Goal: Obtain resource: Obtain resource

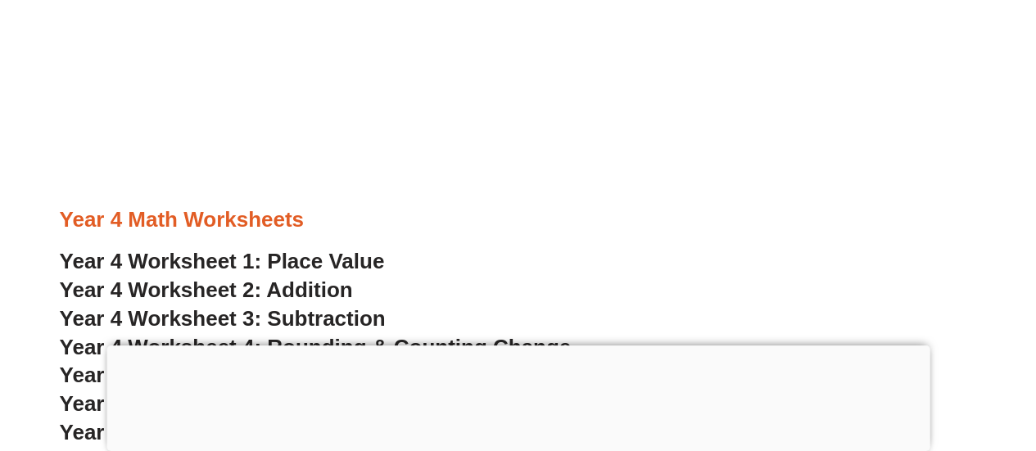
scroll to position [2703, 0]
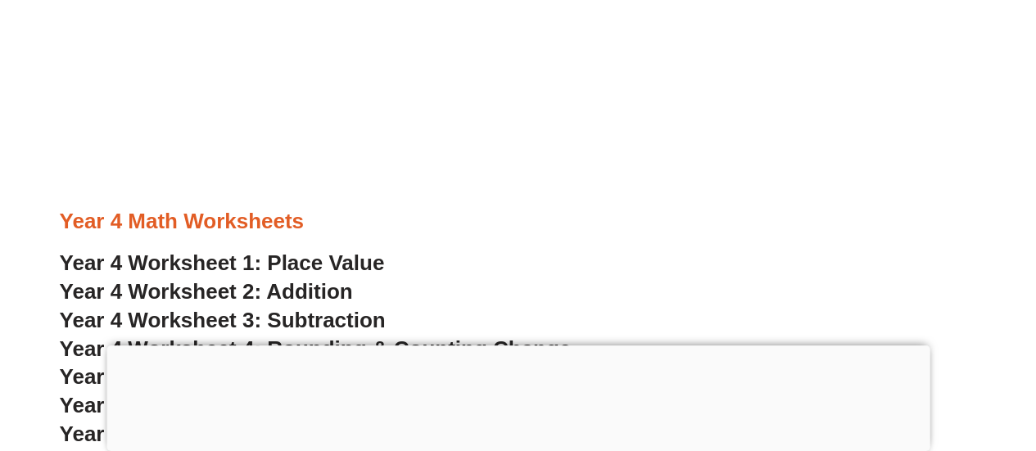
click at [180, 260] on span "Year 4 Worksheet 1: Place Value" at bounding box center [222, 263] width 325 height 25
click at [150, 293] on span "Year 4 Worksheet 2: Addition" at bounding box center [206, 291] width 293 height 25
click at [313, 319] on span "Year 4 Worksheet 3: Subtraction" at bounding box center [223, 320] width 326 height 25
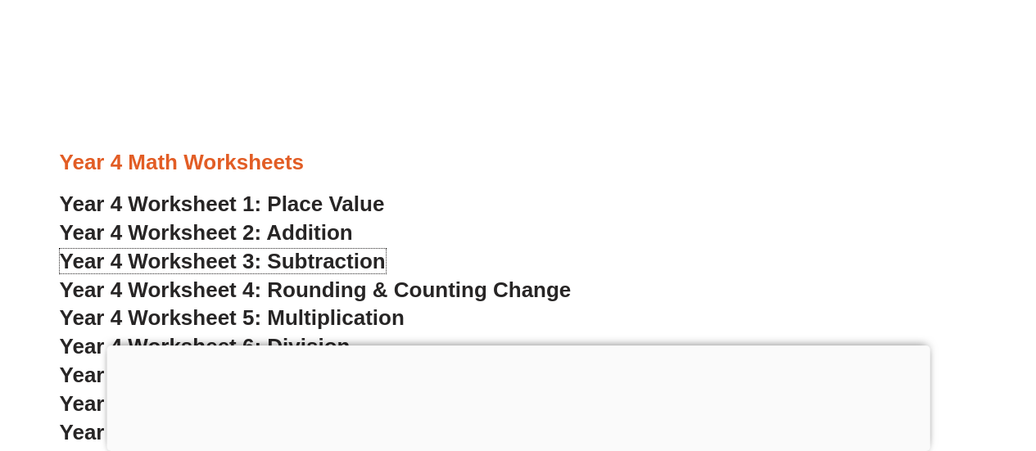
scroll to position [2785, 0]
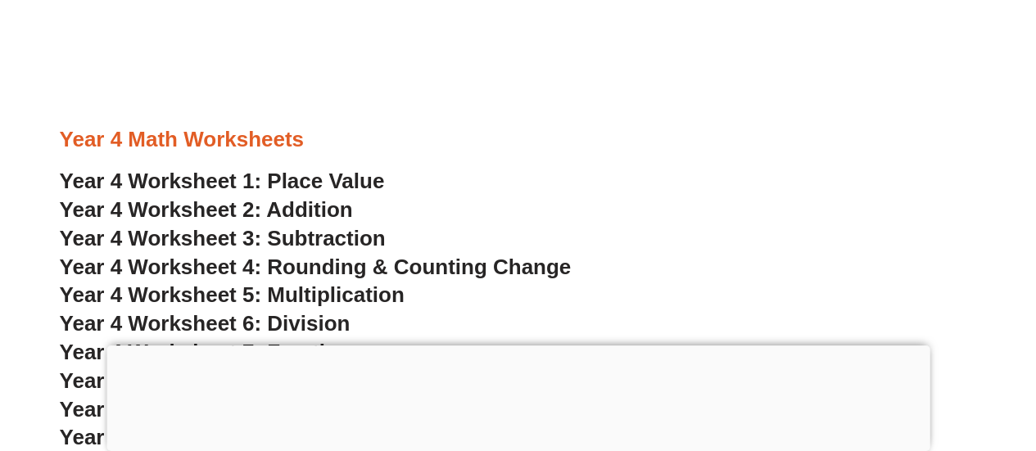
click at [517, 346] on div at bounding box center [518, 346] width 823 height 0
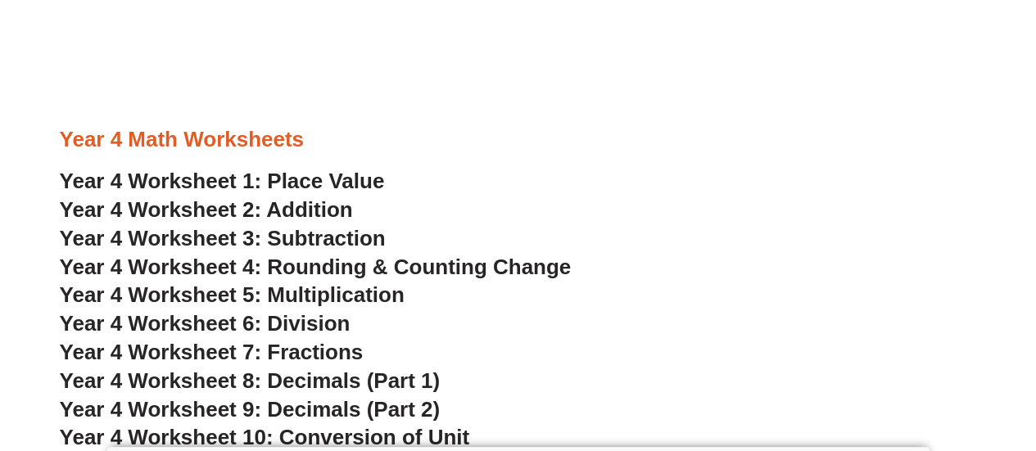
click at [316, 266] on span "Year 4 Worksheet 4: Rounding & Counting Change" at bounding box center [316, 267] width 512 height 25
click at [313, 292] on span "Year 4 Worksheet 5: Multiplication" at bounding box center [232, 295] width 345 height 25
click at [310, 323] on span "Year 4 Worksheet 6: Division" at bounding box center [205, 323] width 291 height 25
click at [332, 350] on span "Year 4 Worksheet 7: Fractions" at bounding box center [212, 352] width 304 height 25
click at [318, 383] on span "Year 4 Worksheet 8: Decimals (Part 1)" at bounding box center [250, 381] width 381 height 25
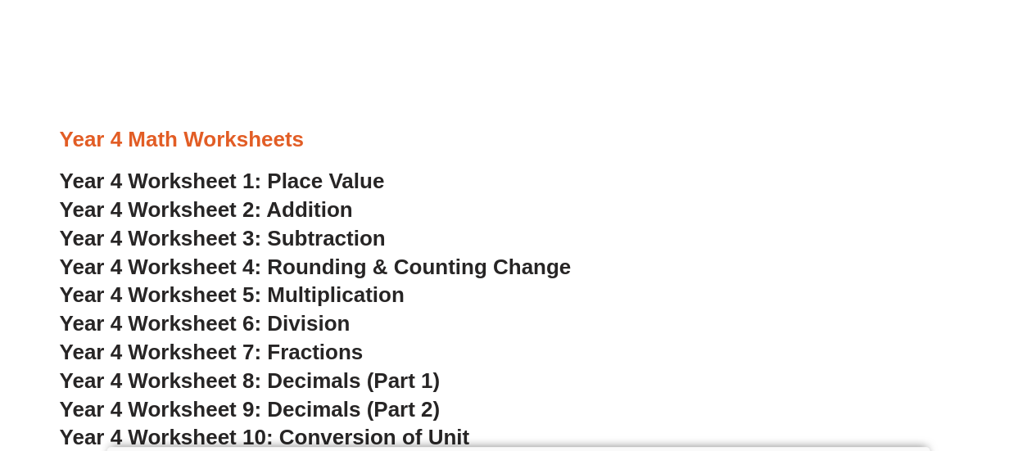
click at [323, 406] on span "Year 4 Worksheet 9: Decimals (Part 2)" at bounding box center [250, 409] width 381 height 25
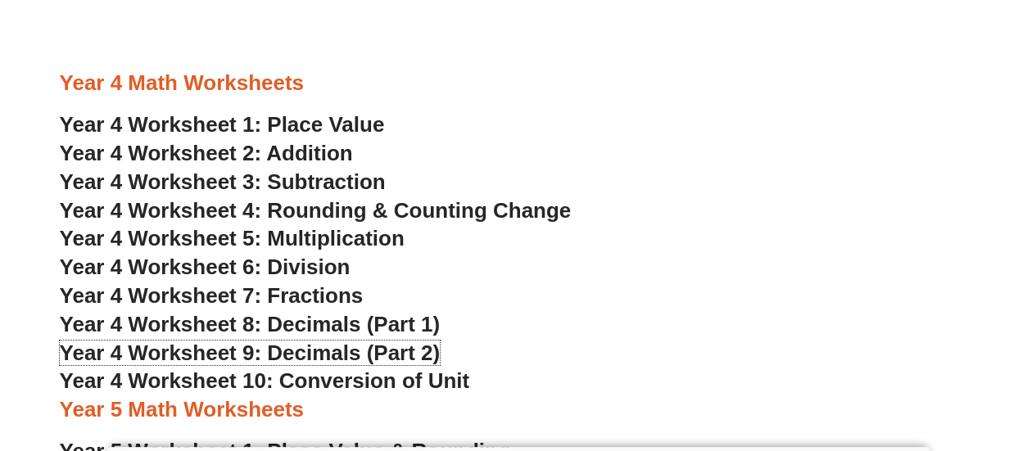
scroll to position [2949, 0]
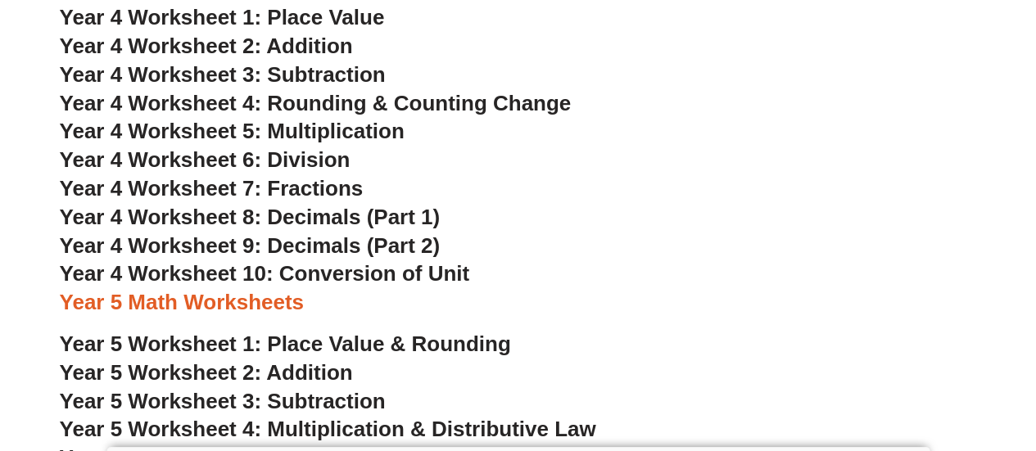
click at [361, 271] on span "Year 4 Worksheet 10: Conversion of Unit" at bounding box center [265, 273] width 410 height 25
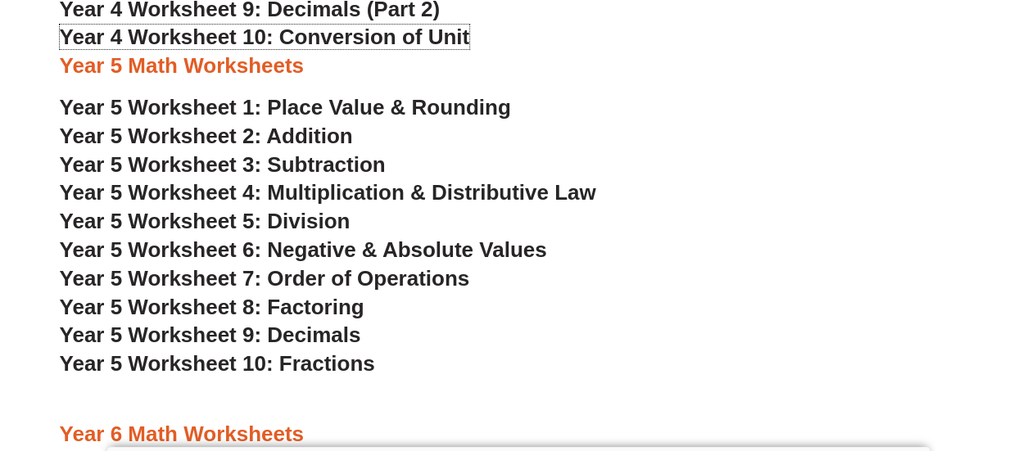
scroll to position [3195, 0]
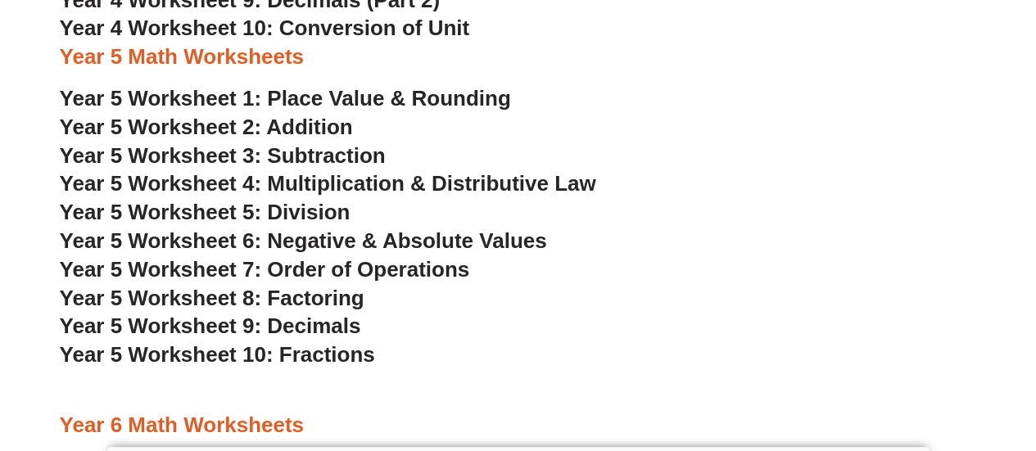
click at [186, 90] on span "Year 5 Worksheet 1: Place Value & Rounding" at bounding box center [285, 98] width 451 height 25
click at [193, 127] on span "Year 5 Worksheet 2: Addition" at bounding box center [206, 127] width 293 height 25
click at [336, 158] on span "Year 5 Worksheet 3: Subtraction" at bounding box center [223, 155] width 326 height 25
click at [351, 184] on span "Year 5 Worksheet 4: Multiplication & Distributive Law" at bounding box center [328, 183] width 537 height 25
click at [275, 215] on span "Year 5 Worksheet 5: Division" at bounding box center [205, 212] width 291 height 25
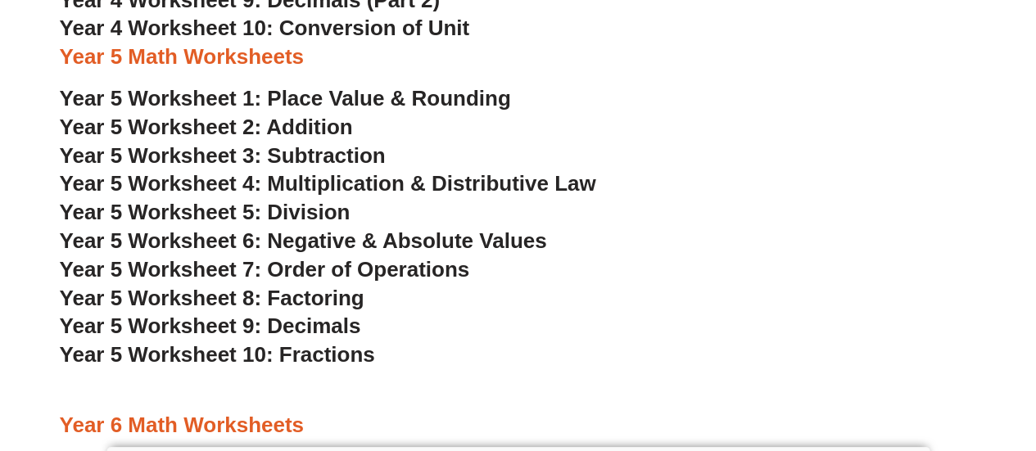
click at [261, 242] on span "Year 5 Worksheet 6: Negative & Absolute Values" at bounding box center [303, 241] width 487 height 25
click at [406, 278] on span "Year 5 Worksheet 7: Order of Operations" at bounding box center [265, 269] width 410 height 25
click at [324, 297] on span "Year 5 Worksheet 8: Factoring" at bounding box center [212, 298] width 305 height 25
click at [331, 327] on span "Year 5 Worksheet 9: Decimals" at bounding box center [210, 326] width 301 height 25
click at [318, 361] on span "Year 5 Worksheet 10: Fractions" at bounding box center [217, 354] width 315 height 25
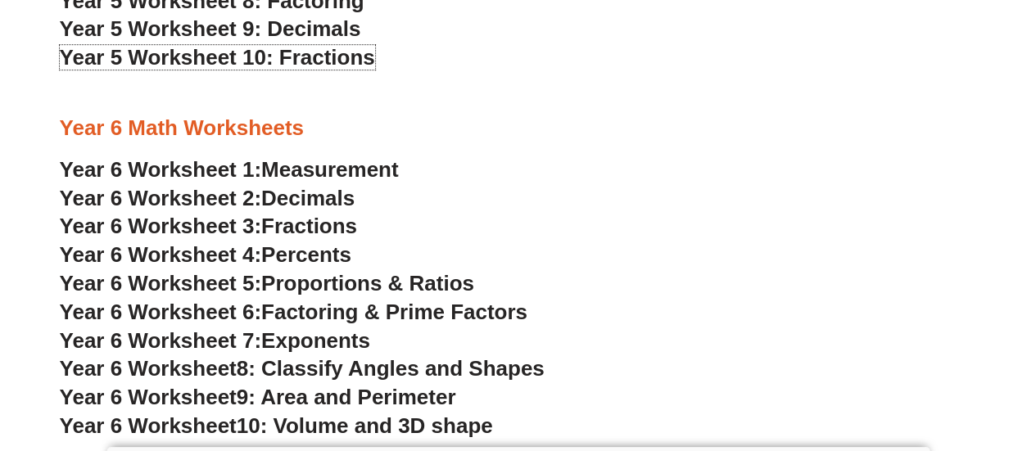
scroll to position [3605, 0]
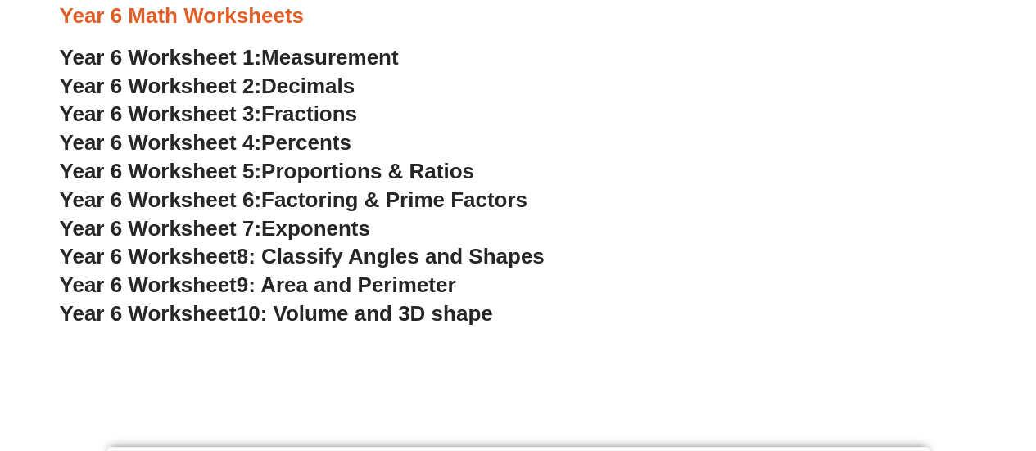
click at [223, 53] on span "Year 6 Worksheet 1:" at bounding box center [161, 57] width 202 height 25
click at [163, 84] on span "Year 6 Worksheet 2:" at bounding box center [161, 86] width 202 height 25
click at [311, 116] on span "Fractions" at bounding box center [309, 114] width 96 height 25
click at [348, 146] on span "Percents" at bounding box center [306, 142] width 90 height 25
click at [336, 177] on span "Proportions & Ratios" at bounding box center [367, 171] width 213 height 25
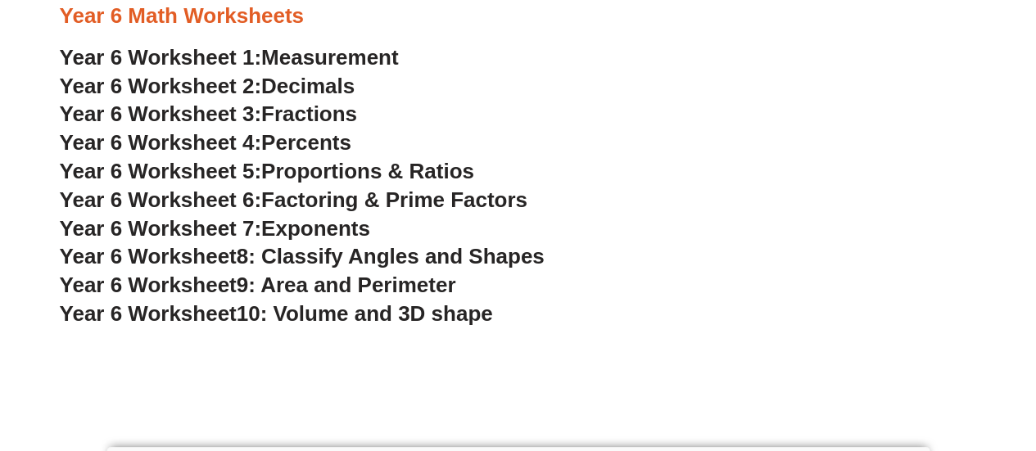
click at [360, 208] on span "Factoring & Prime Factors" at bounding box center [394, 200] width 266 height 25
click at [334, 230] on span "Exponents" at bounding box center [315, 228] width 109 height 25
click at [410, 265] on span "8: Classify Angles and Shapes" at bounding box center [391, 256] width 308 height 25
click at [428, 290] on span "9: Area and Perimeter" at bounding box center [347, 285] width 220 height 25
click at [367, 307] on span "10: Volume and 3D shape" at bounding box center [365, 313] width 256 height 25
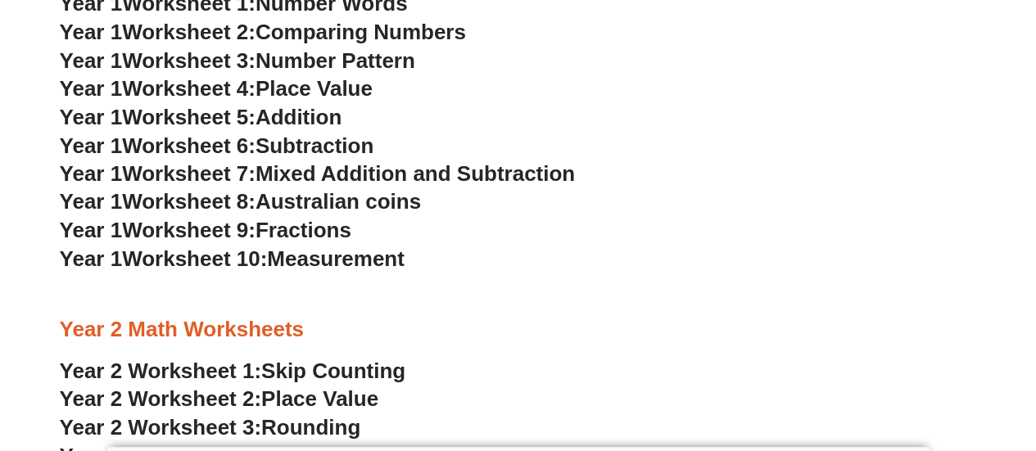
scroll to position [1557, 0]
